Goal: Contribute content: Add original content to the website for others to see

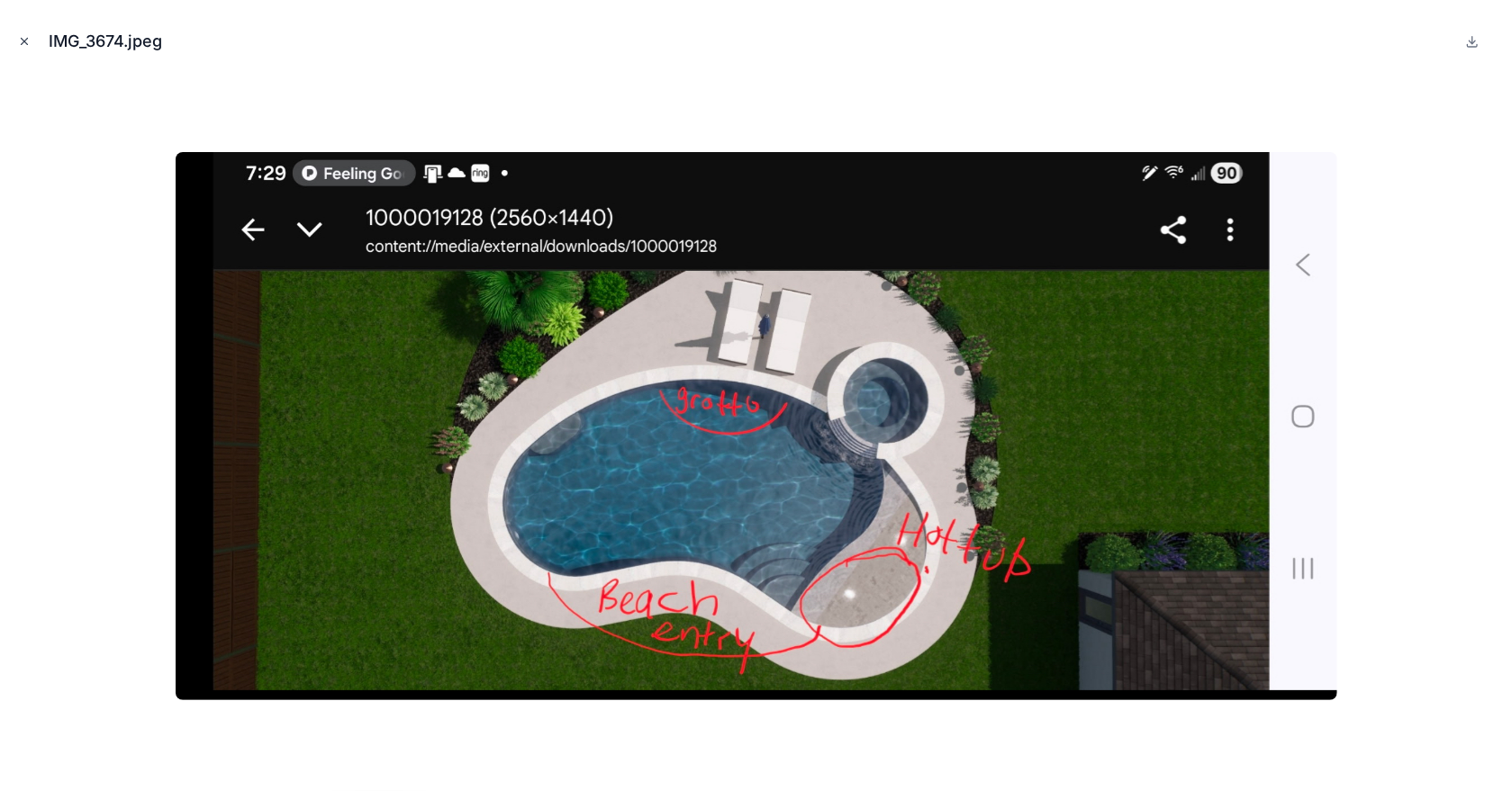
click at [23, 35] on icon "Close modal" at bounding box center [25, 41] width 13 height 13
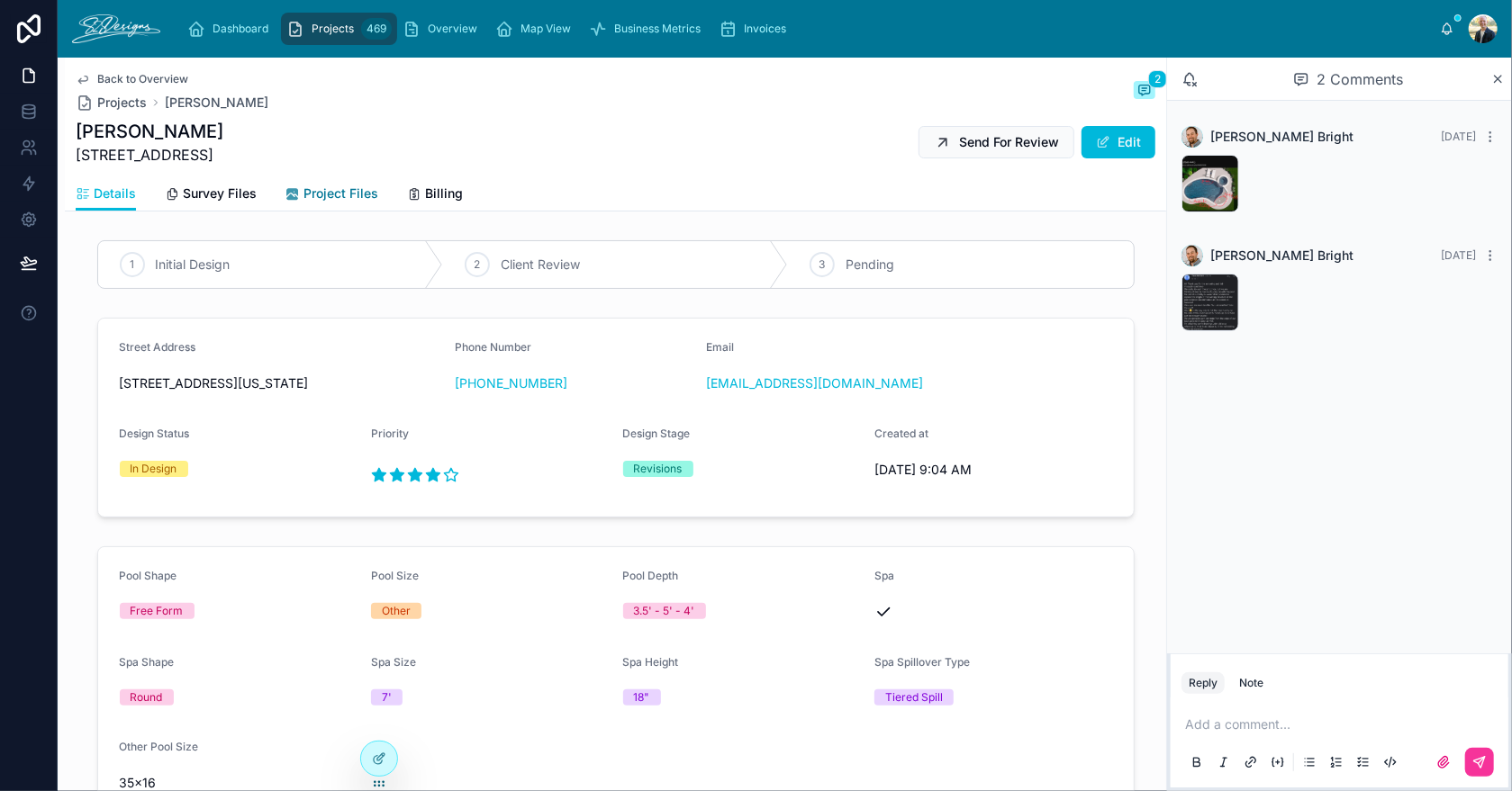
click at [317, 189] on span "Project Files" at bounding box center [340, 194] width 74 height 18
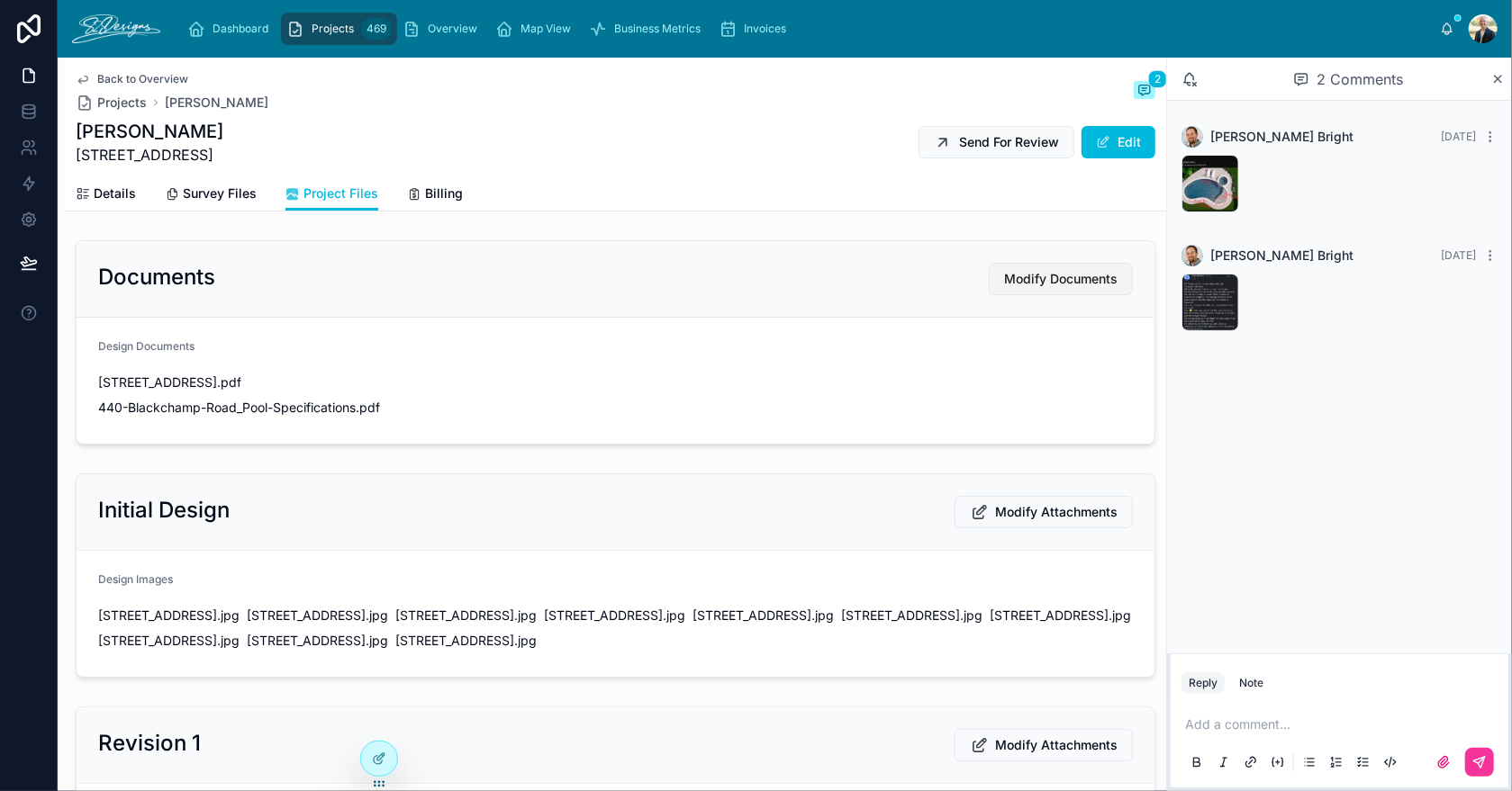
click at [1041, 283] on span "Modify Documents" at bounding box center [1060, 280] width 113 height 18
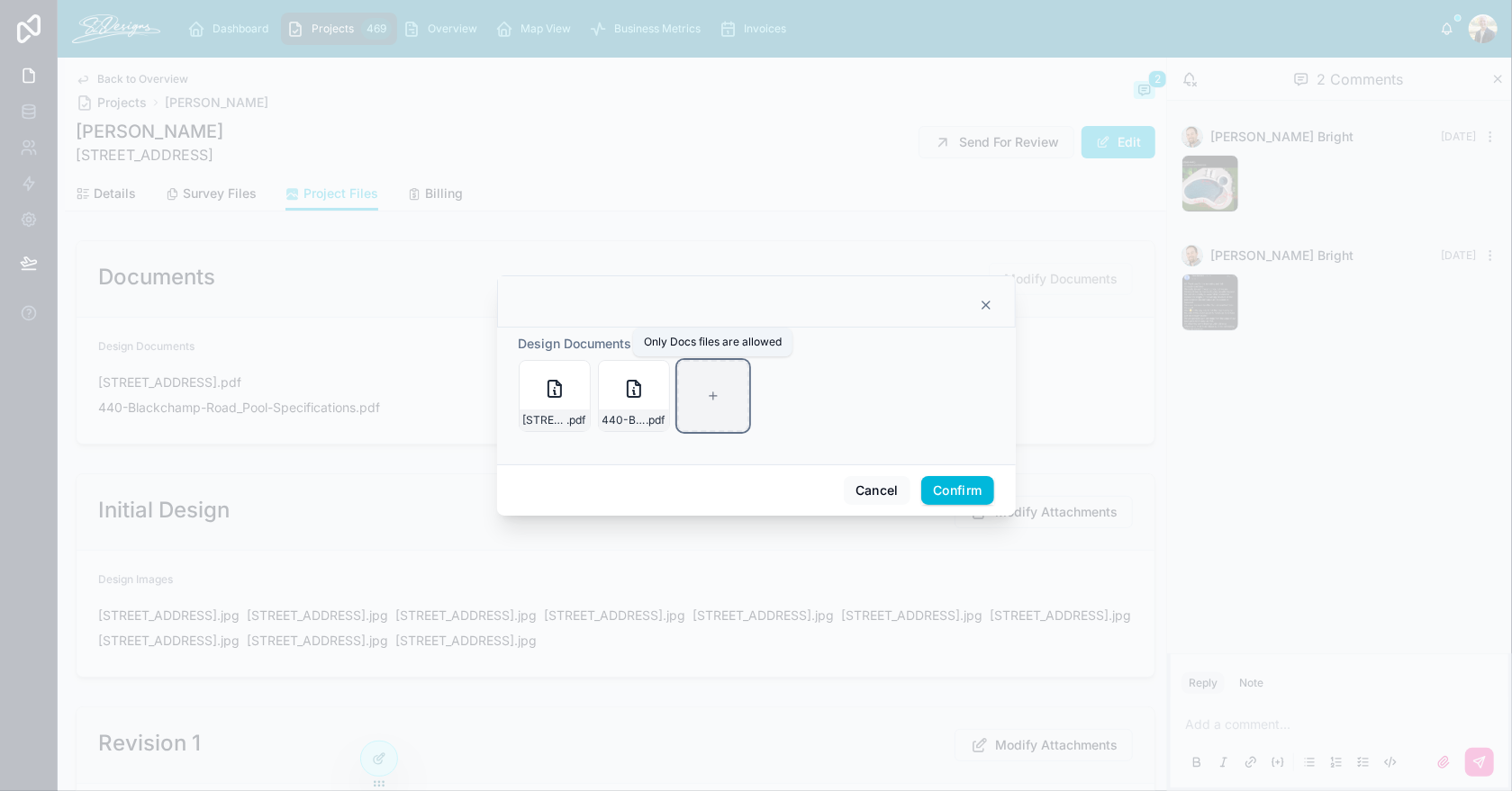
click at [730, 418] on div at bounding box center [713, 396] width 72 height 72
type input "**********"
click at [946, 498] on button "Confirm" at bounding box center [956, 490] width 72 height 29
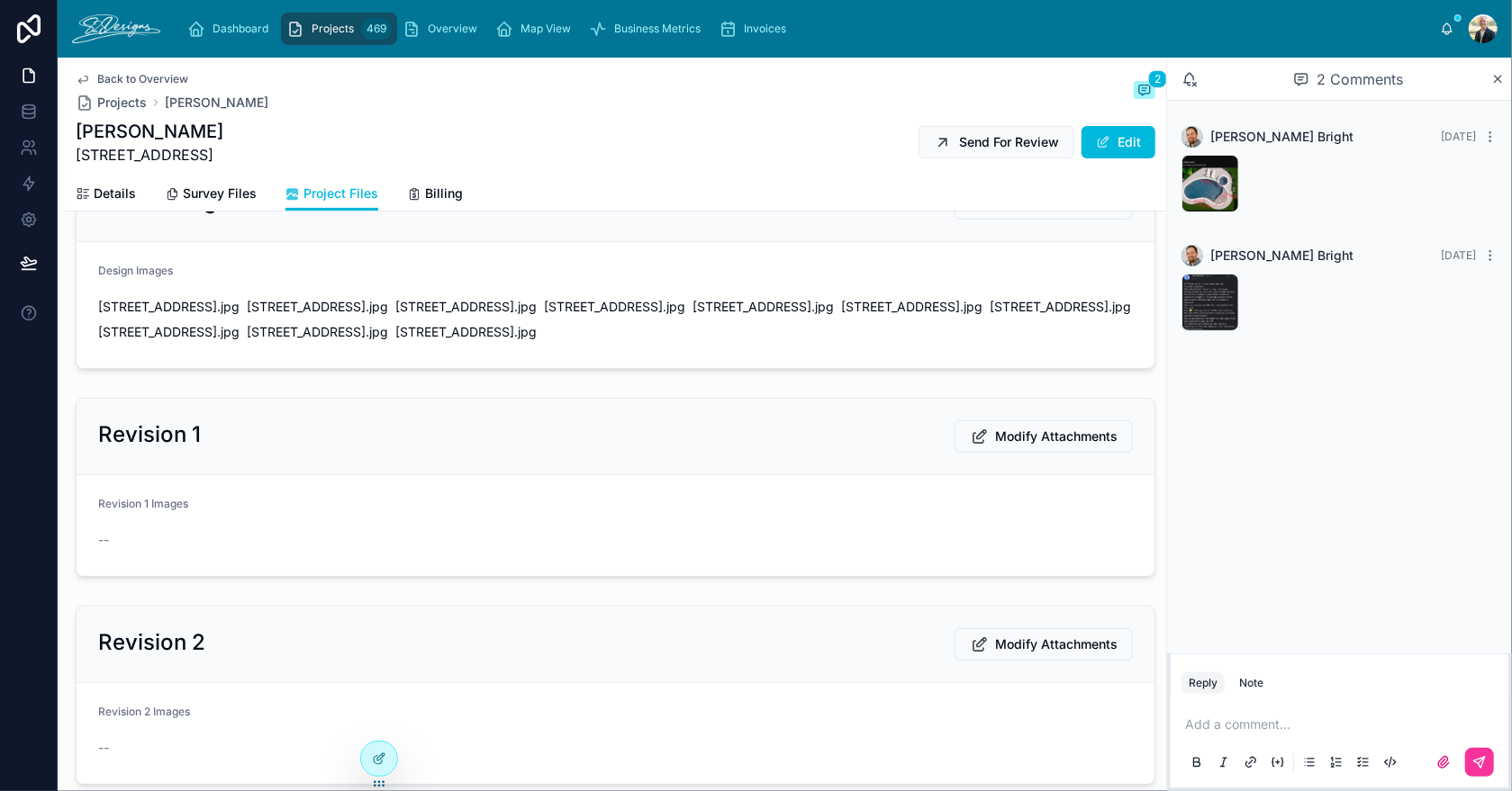
scroll to position [360, 0]
click at [1019, 434] on span "Modify Attachments" at bounding box center [1056, 437] width 122 height 18
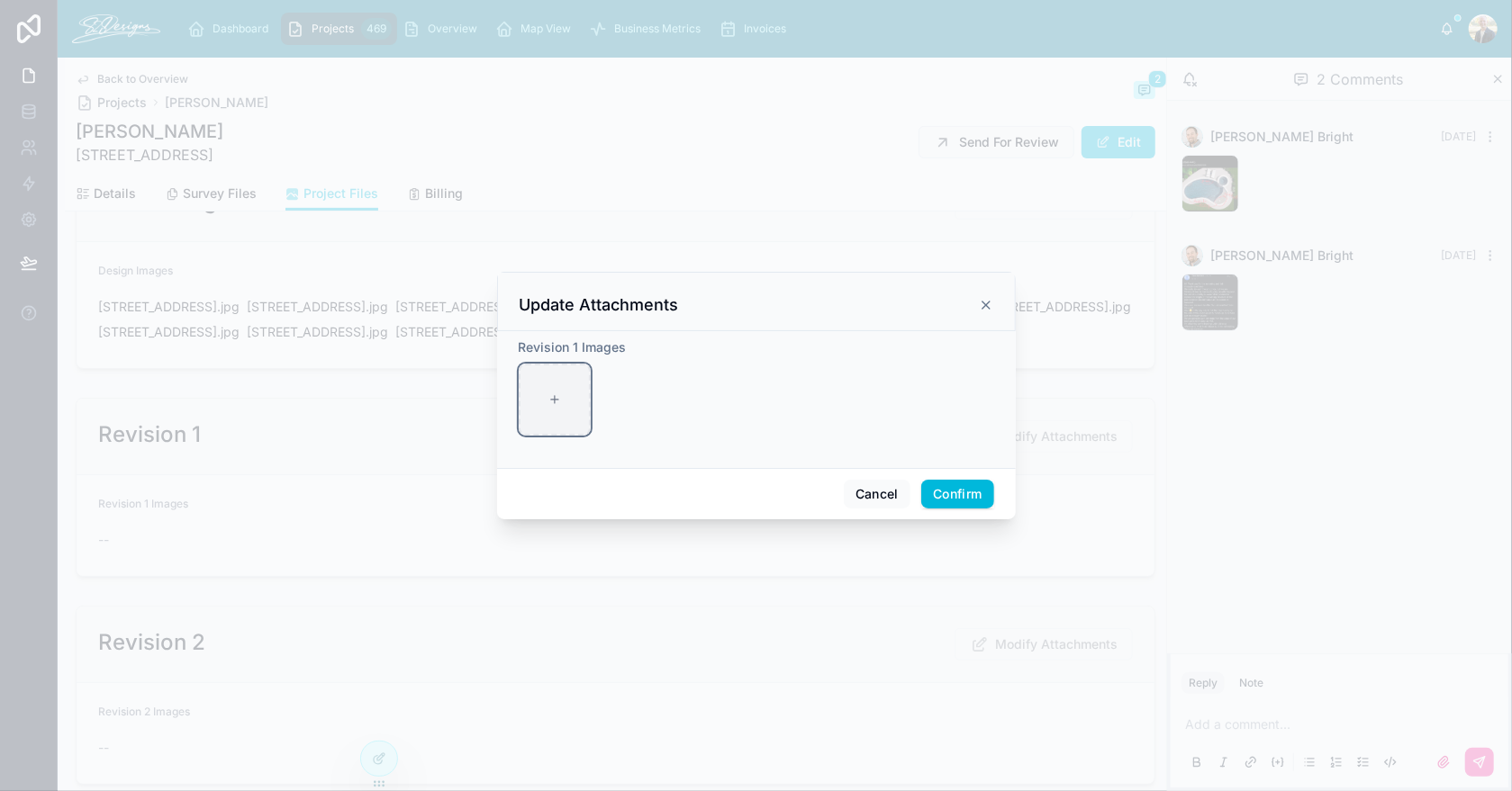
click at [556, 400] on icon at bounding box center [555, 400] width 13 height 13
type input "**********"
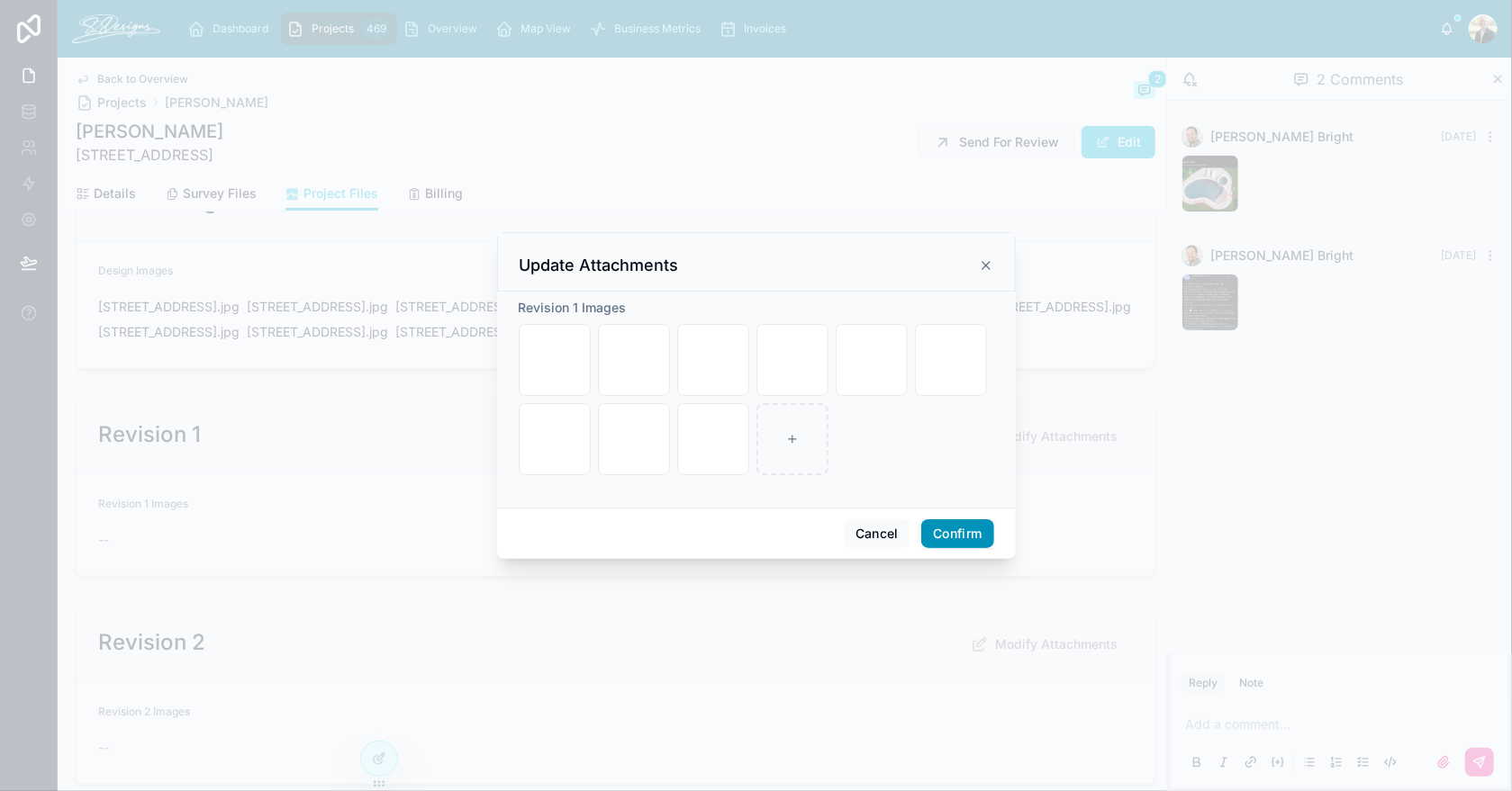
click at [968, 529] on button "Confirm" at bounding box center [956, 533] width 72 height 29
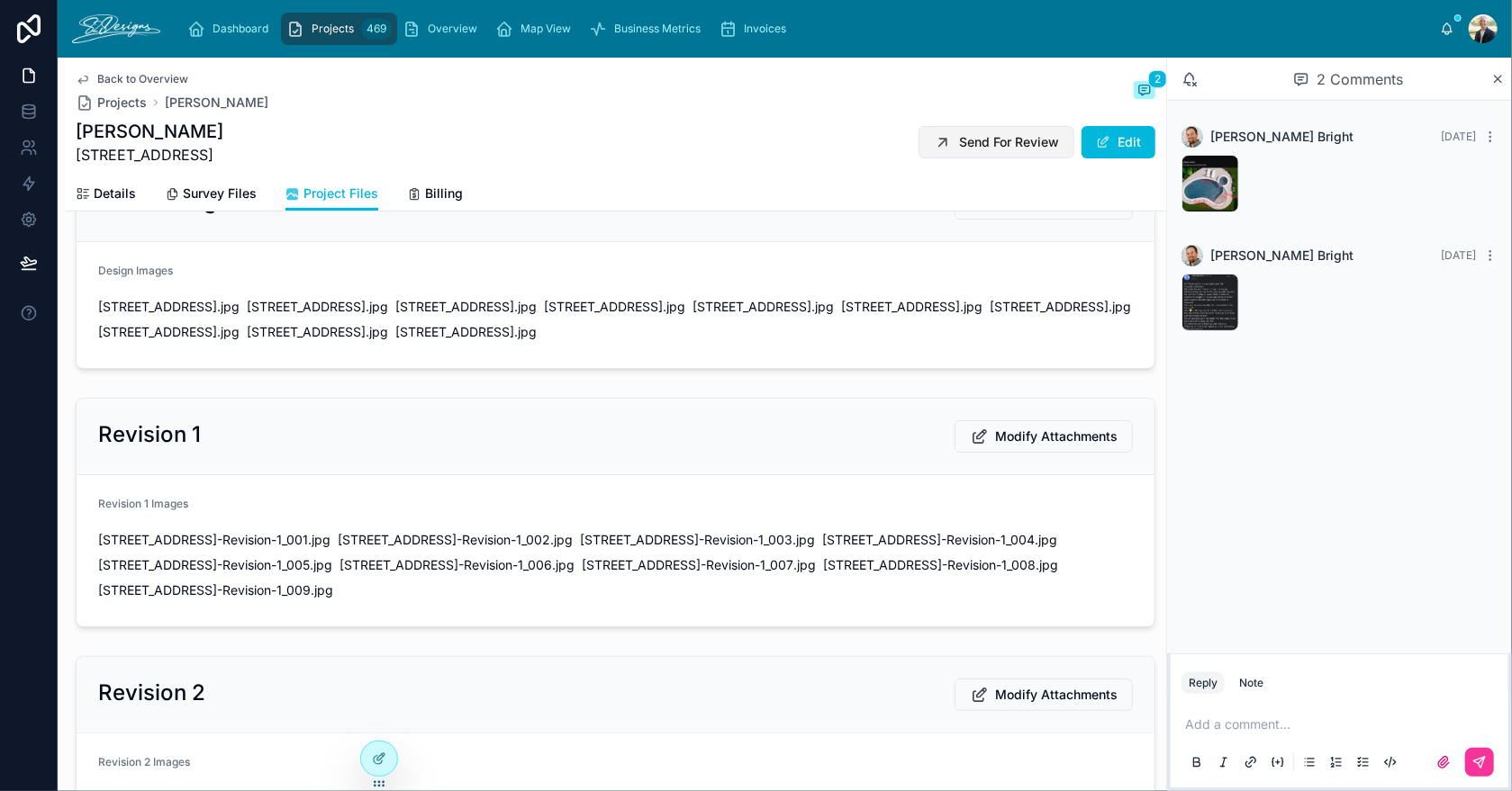
click at [980, 145] on span "Send For Review" at bounding box center [1009, 143] width 100 height 18
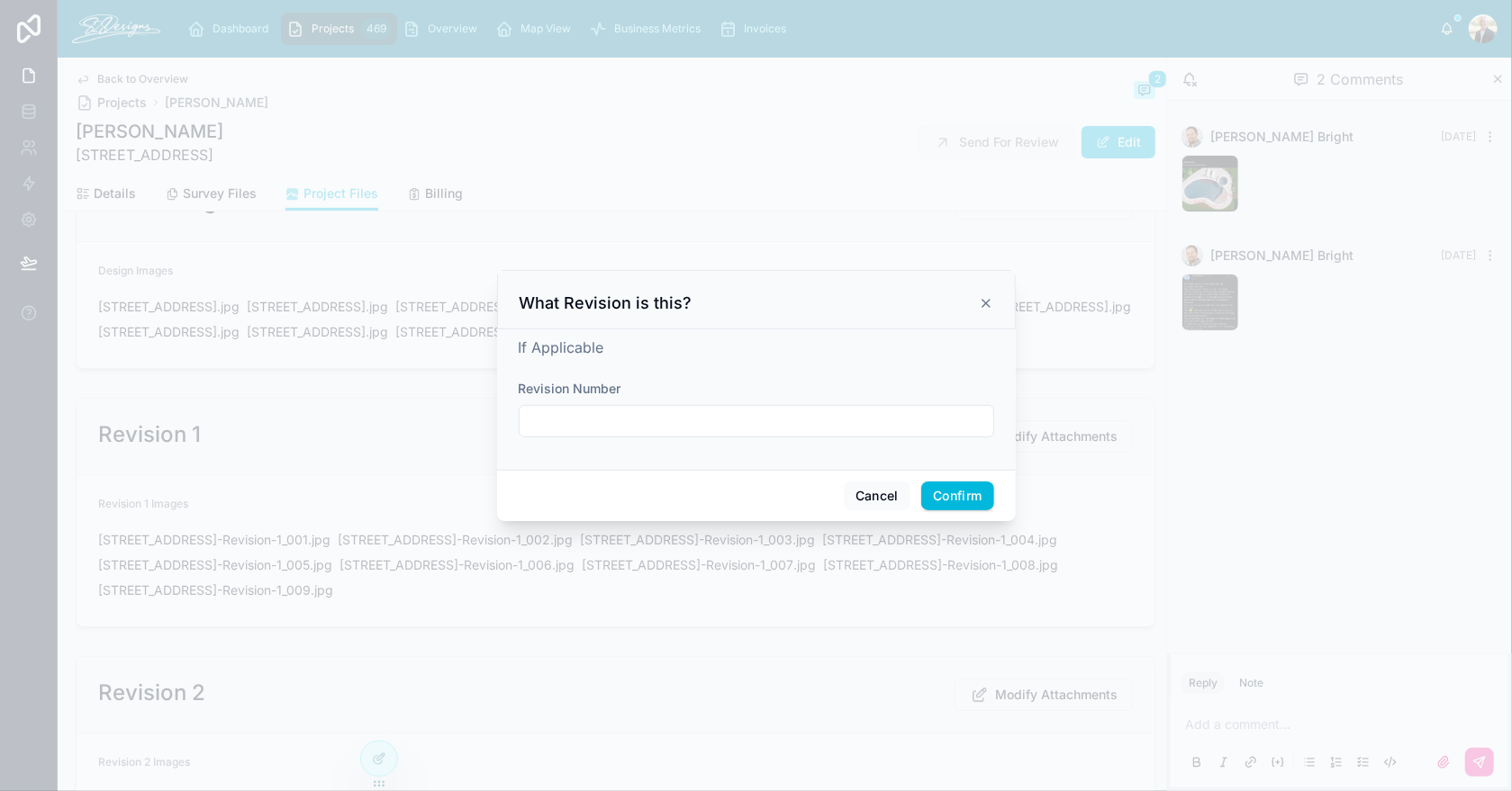
click at [770, 414] on input "text" at bounding box center [756, 420] width 474 height 25
type input "**********"
click at [802, 319] on div "What Revision is this?" at bounding box center [756, 300] width 519 height 60
click at [936, 502] on button "Confirm" at bounding box center [956, 496] width 72 height 29
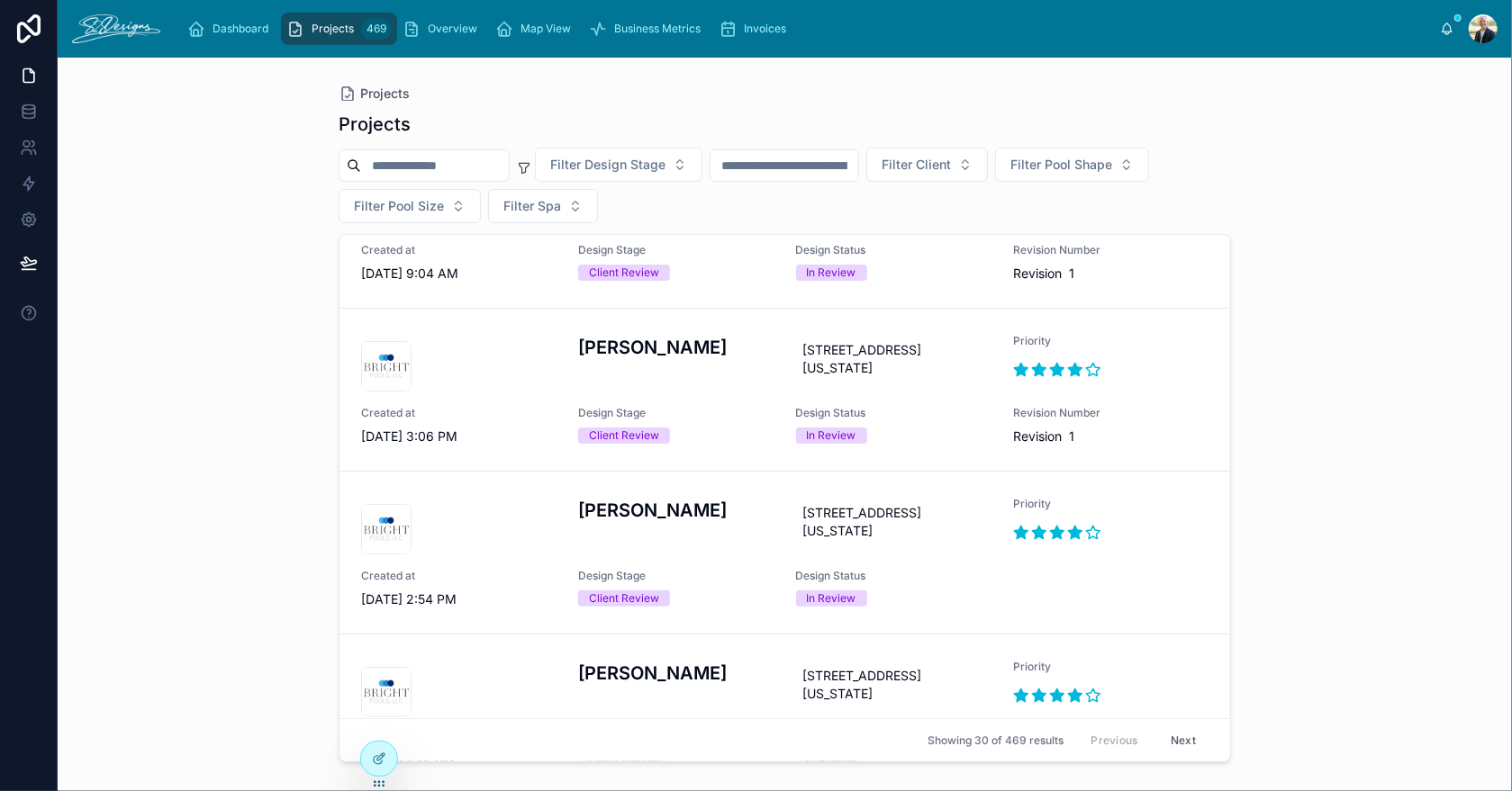
scroll to position [90, 0]
click at [464, 21] on div "Overview" at bounding box center [443, 29] width 82 height 29
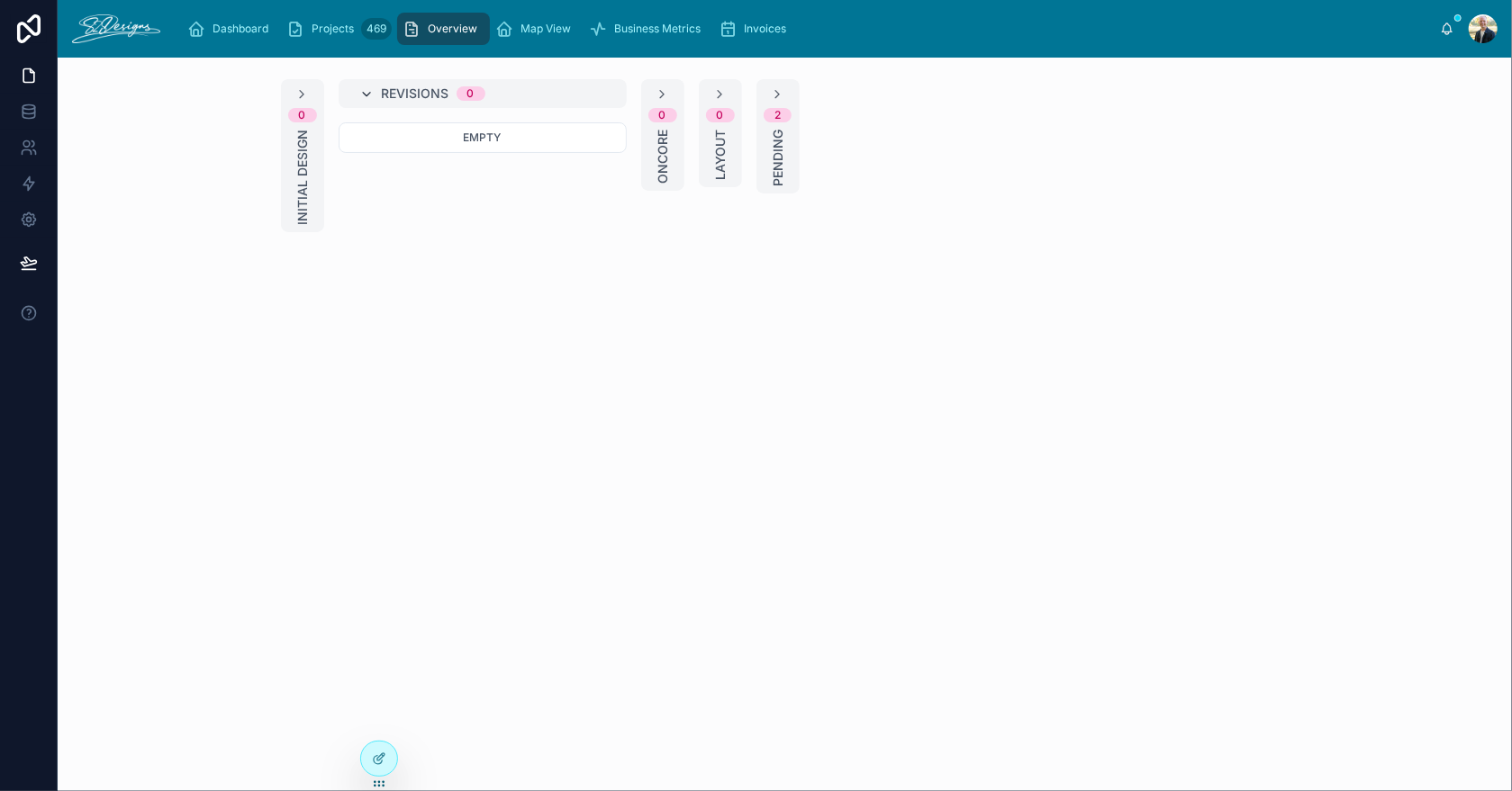
click at [368, 90] on icon at bounding box center [368, 95] width 15 height 15
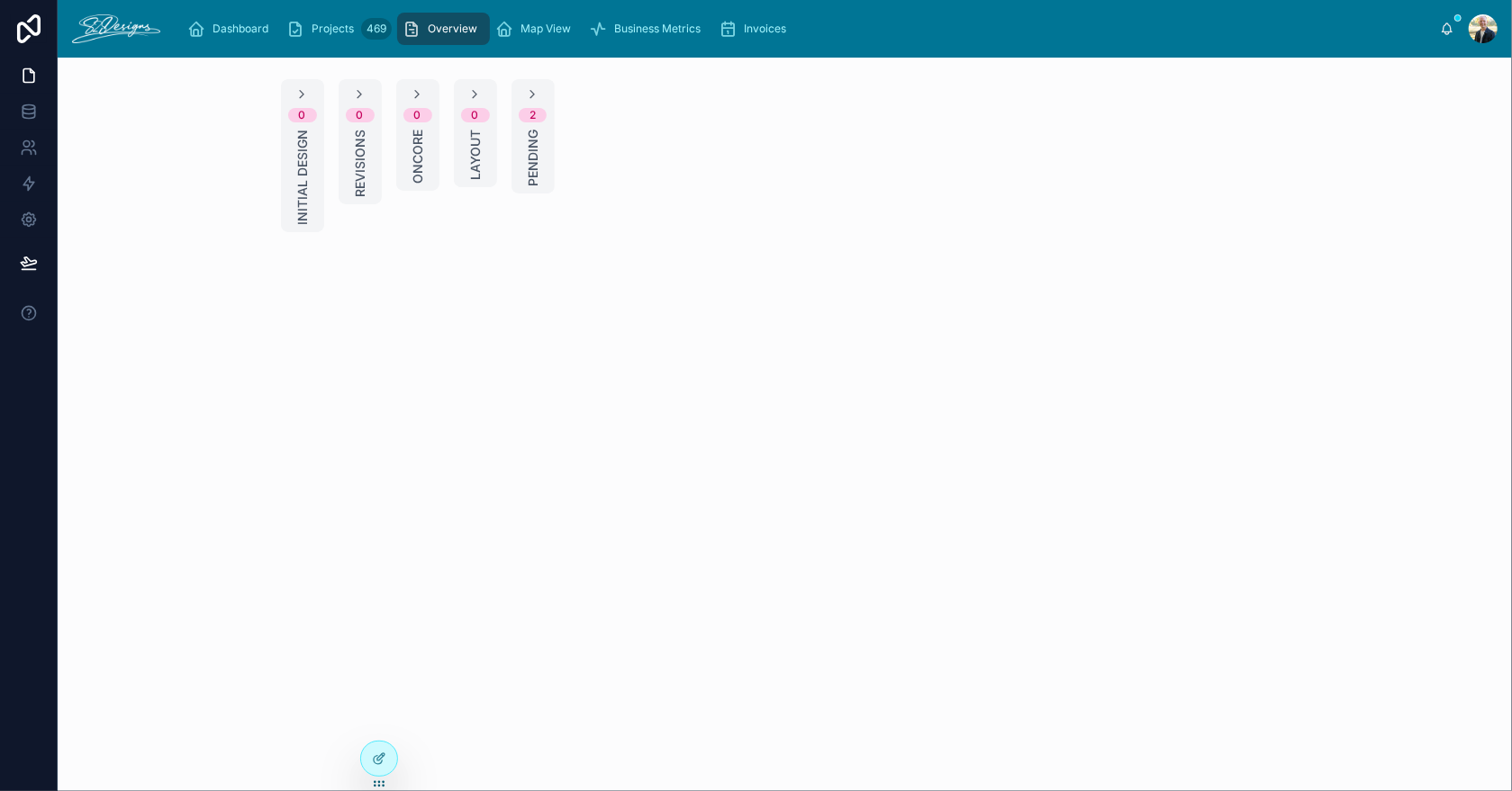
click at [1081, 297] on div "0 Initial Design 0 Revisions 0 Oncore 0 Layout 2 Pending" at bounding box center [785, 206] width 1454 height 297
